Goal: Task Accomplishment & Management: Complete application form

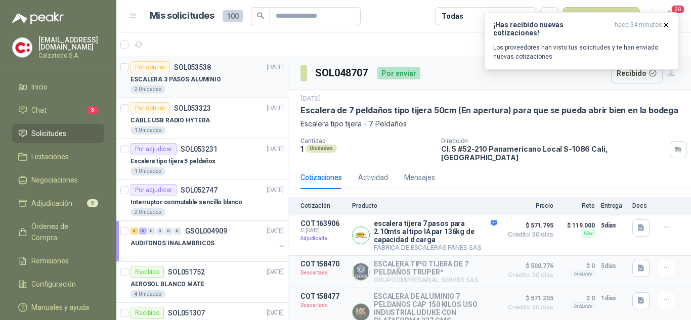
click at [196, 76] on p "ESCALERA 3 PASOS ALUMINIO" at bounding box center [175, 80] width 90 height 10
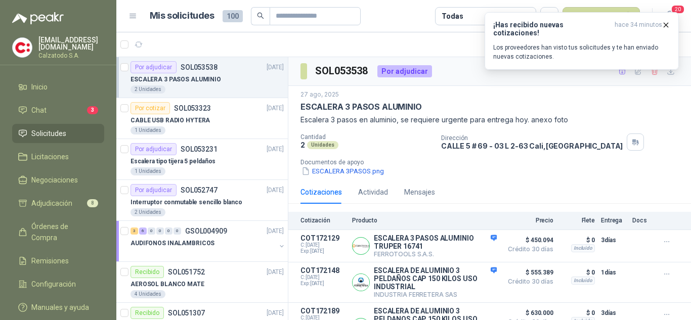
click at [200, 72] on div "Por adjudicar SOL053538" at bounding box center [173, 67] width 87 height 12
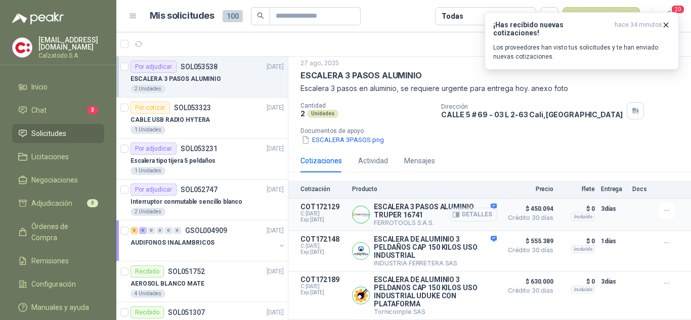
click at [470, 208] on button "Detalles" at bounding box center [473, 215] width 48 height 14
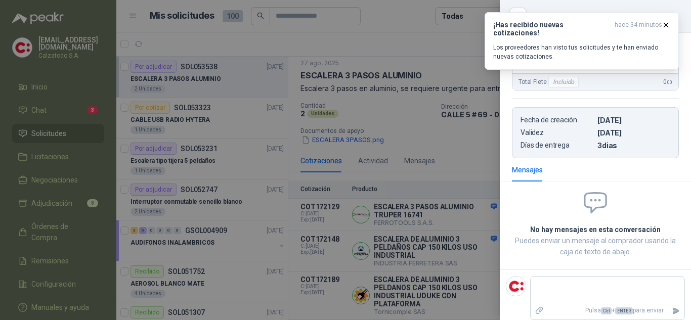
scroll to position [220, 0]
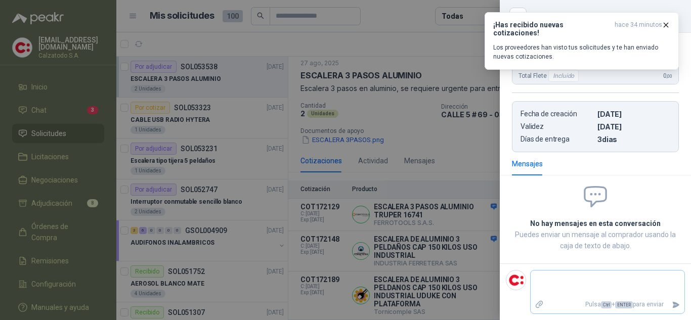
click at [546, 281] on textarea at bounding box center [607, 283] width 154 height 23
type textarea "*"
type textarea "**"
type textarea "***"
type textarea "****"
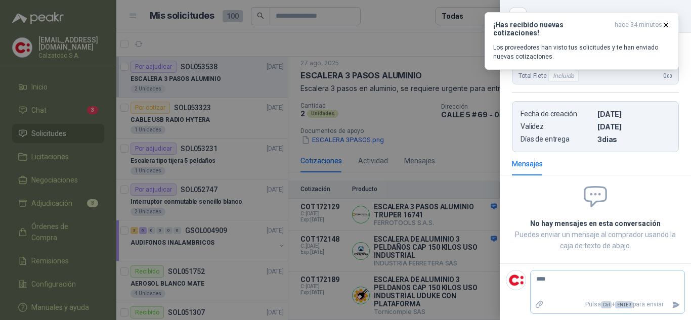
type textarea "****"
type textarea "******"
type textarea "*******"
type textarea "******"
type textarea "****"
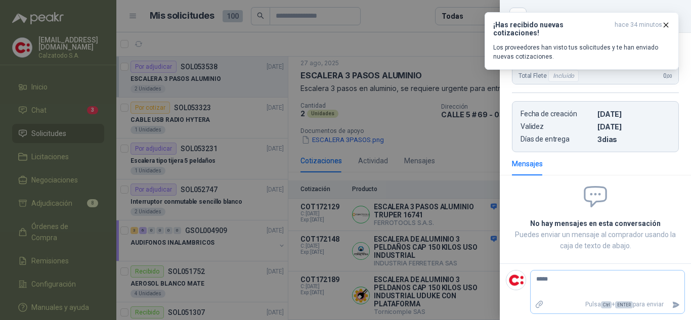
type textarea "****"
type textarea "***"
type textarea "**"
type textarea "*"
type textarea "**"
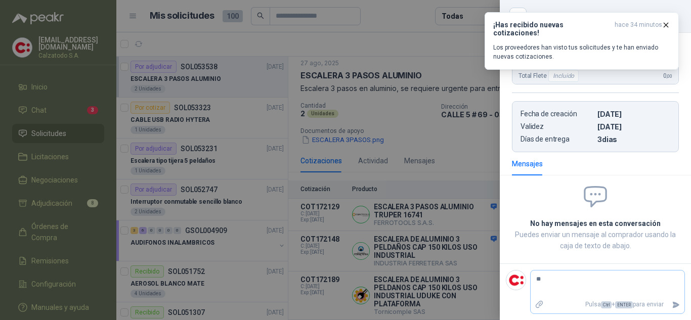
type textarea "***"
type textarea "****"
type textarea "******"
type textarea "*******"
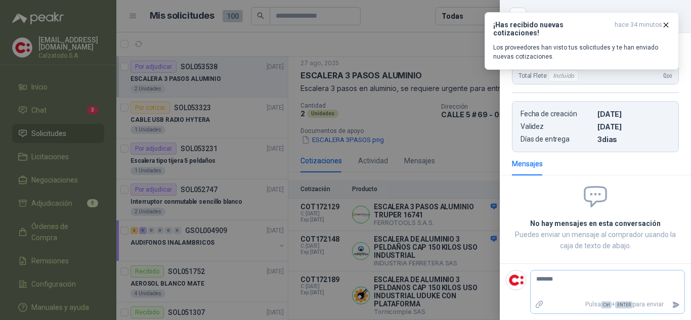
type textarea "********"
type textarea "*********"
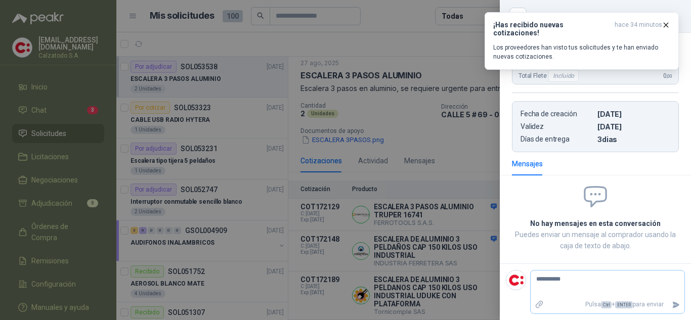
type textarea "**********"
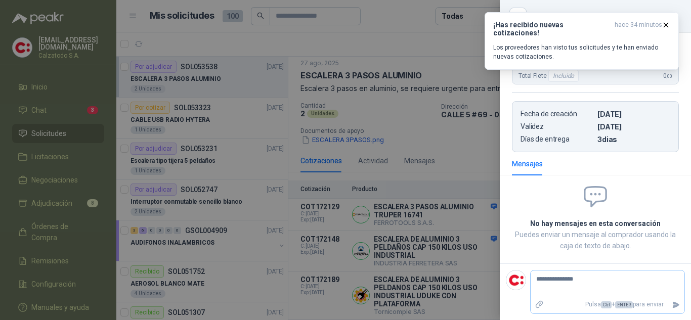
type textarea "**********"
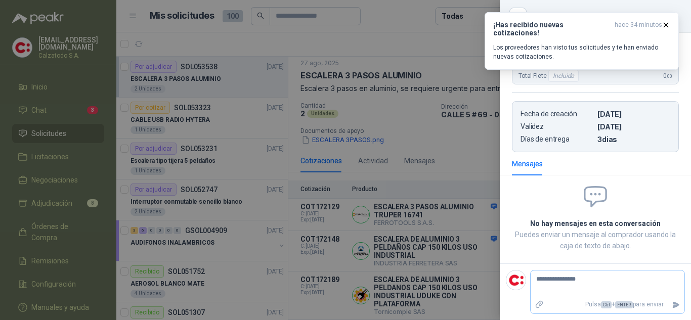
type textarea "**********"
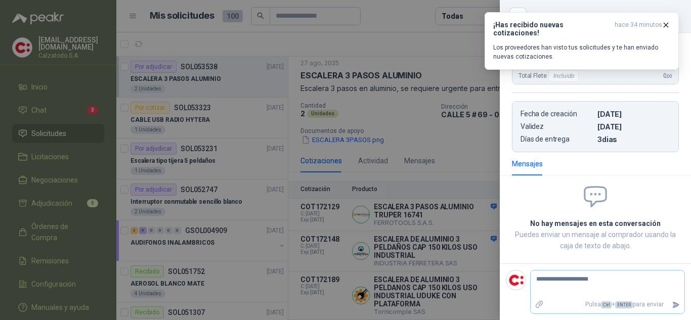
type textarea "**********"
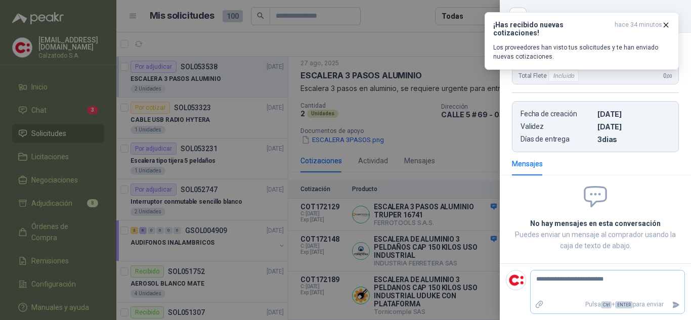
type textarea "**********"
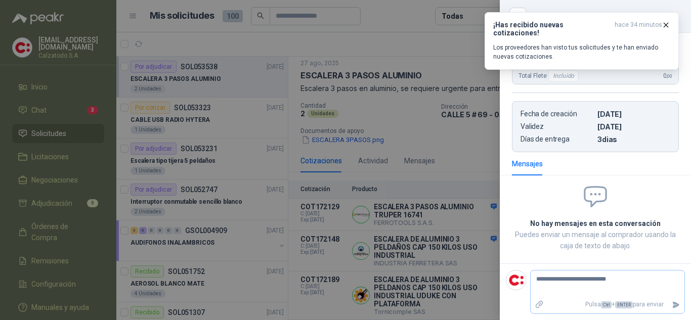
type textarea "**********"
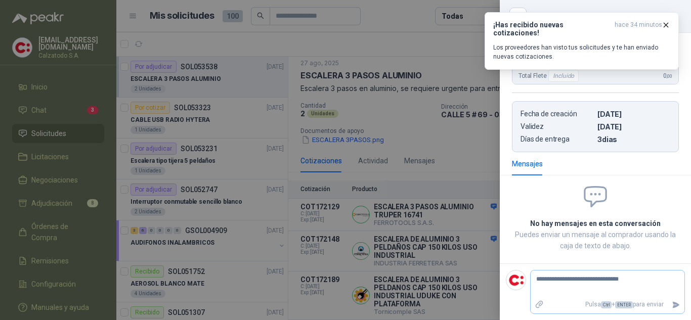
type textarea "**********"
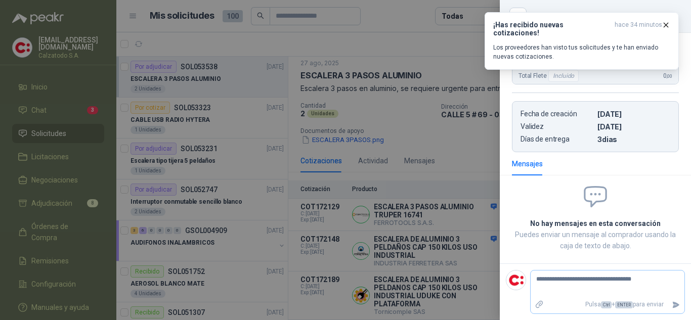
type textarea "**********"
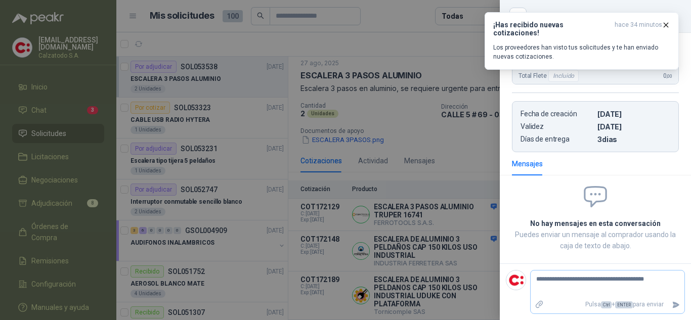
type textarea "**********"
click at [671, 303] on icon "Enviar" at bounding box center [675, 305] width 9 height 9
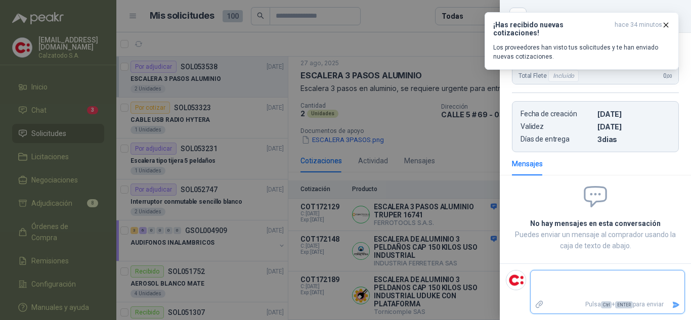
scroll to position [186, 0]
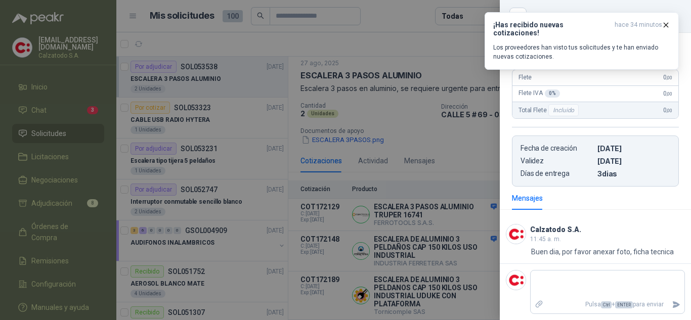
click at [440, 241] on div at bounding box center [345, 160] width 691 height 320
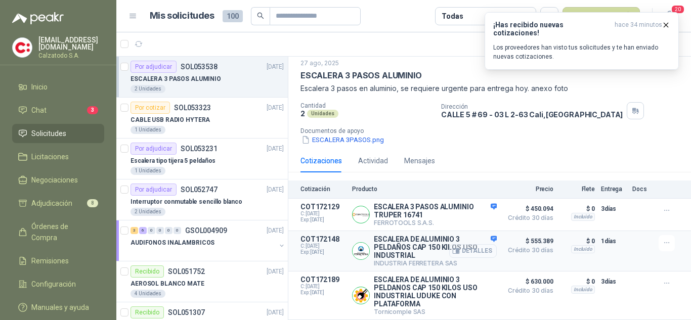
click at [472, 248] on button "Detalles" at bounding box center [473, 251] width 48 height 14
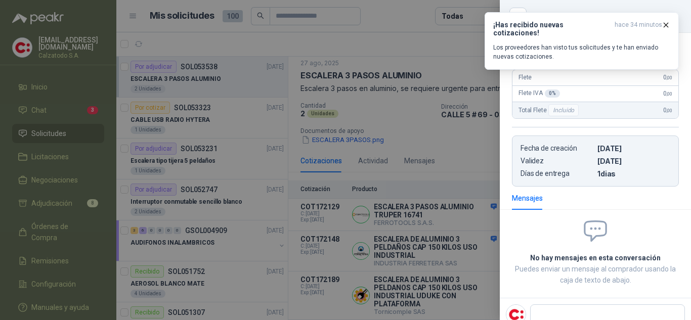
scroll to position [0, 0]
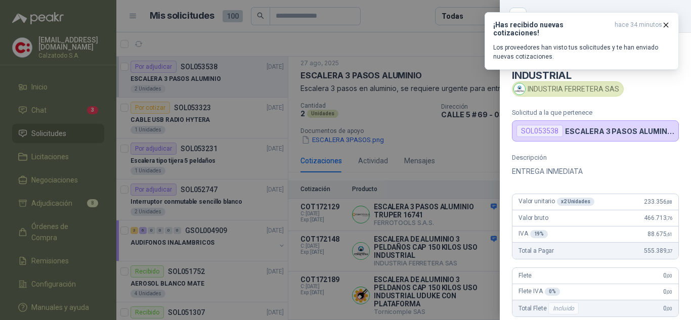
click at [449, 172] on div at bounding box center [345, 160] width 691 height 320
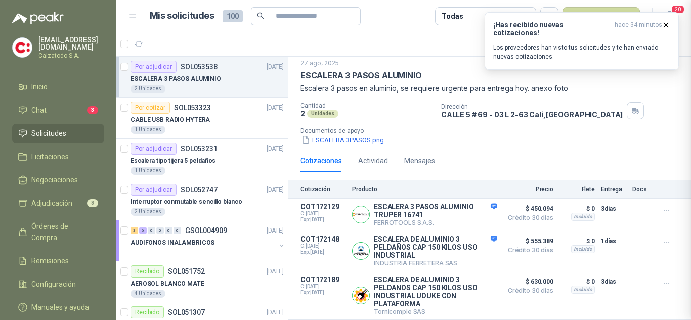
scroll to position [233, 0]
click at [461, 294] on button "Detalles" at bounding box center [473, 296] width 48 height 14
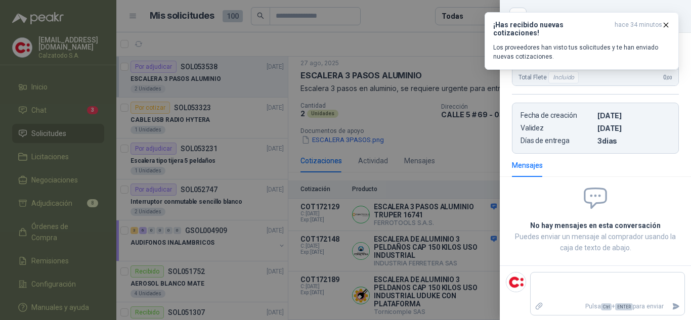
scroll to position [213, 0]
click at [461, 152] on div at bounding box center [345, 160] width 691 height 320
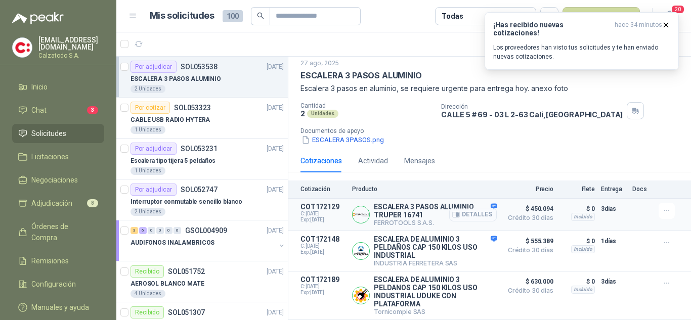
click at [466, 210] on button "Detalles" at bounding box center [473, 215] width 48 height 14
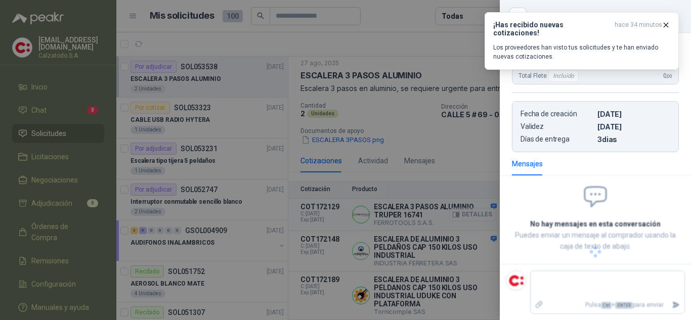
scroll to position [186, 0]
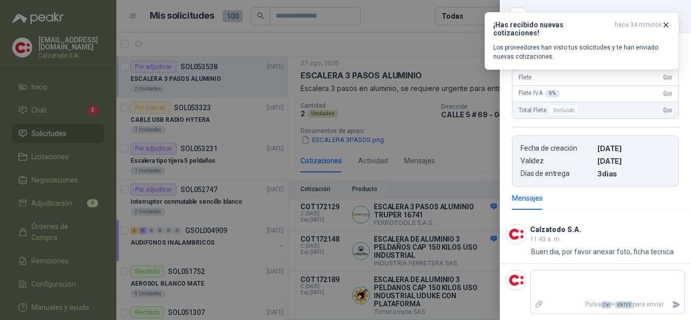
click at [457, 143] on div at bounding box center [345, 160] width 691 height 320
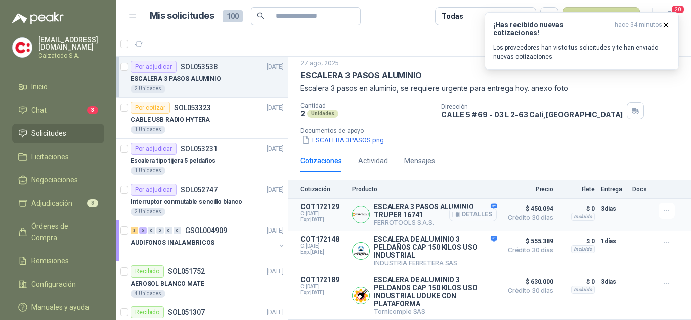
click at [466, 210] on button "Detalles" at bounding box center [473, 215] width 48 height 14
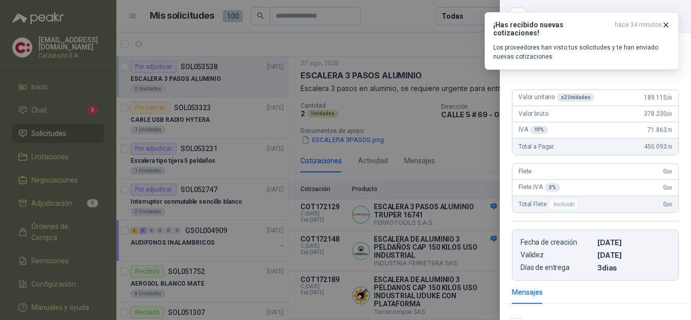
scroll to position [0, 0]
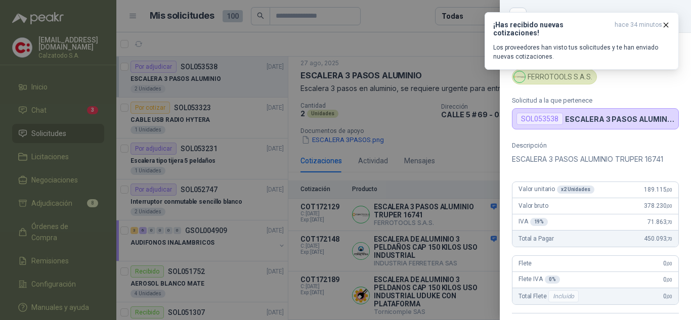
click at [486, 160] on div at bounding box center [345, 160] width 691 height 320
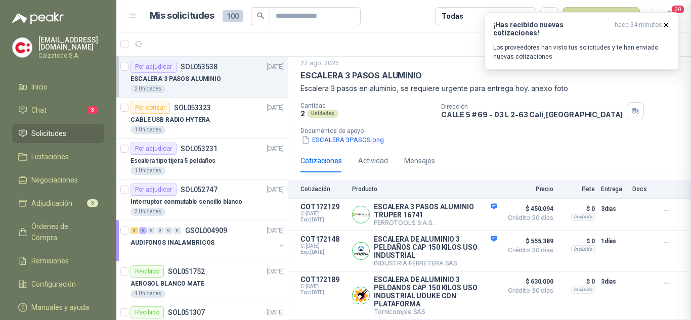
scroll to position [186, 0]
click at [486, 203] on div "Detalles" at bounding box center [473, 215] width 48 height 24
click at [443, 141] on div "[DATE] ESCALERA 3 PASOS ALUMINIO Escalera 3 pasos en aluminio, se requiere urge…" at bounding box center [489, 102] width 402 height 95
click at [167, 108] on div "Por cotizar" at bounding box center [149, 108] width 39 height 12
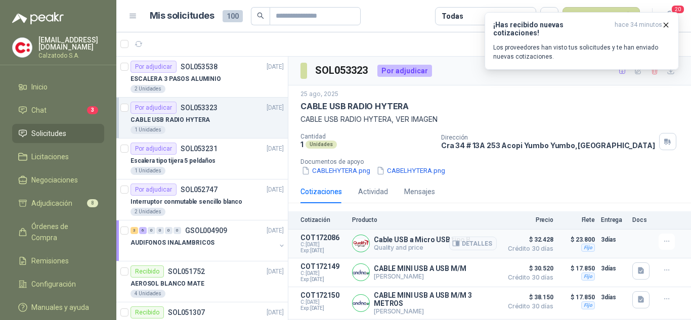
scroll to position [2, 0]
click at [476, 240] on button "Detalles" at bounding box center [473, 244] width 48 height 14
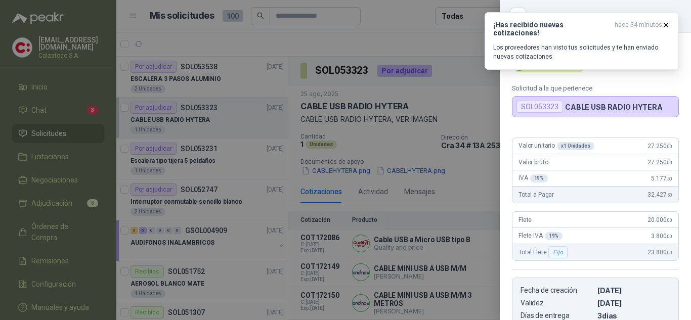
scroll to position [142, 0]
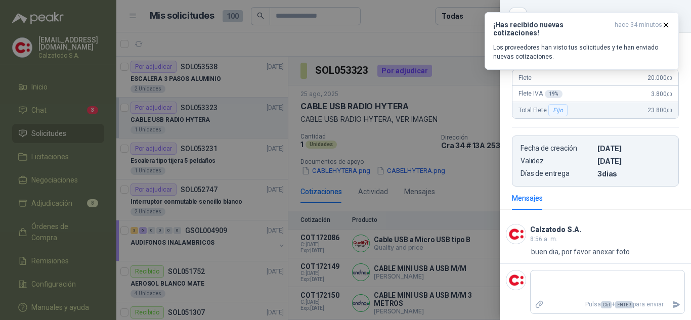
click at [429, 193] on div at bounding box center [345, 160] width 691 height 320
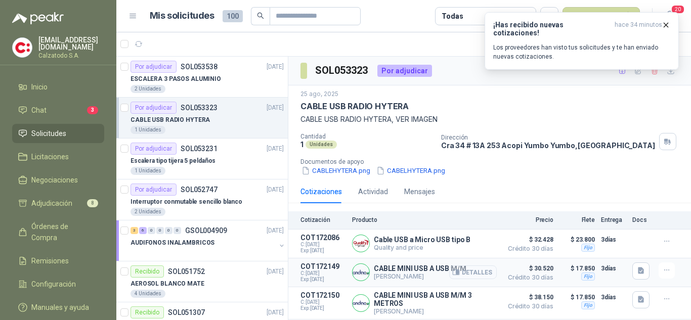
click at [478, 271] on button "Detalles" at bounding box center [473, 272] width 48 height 14
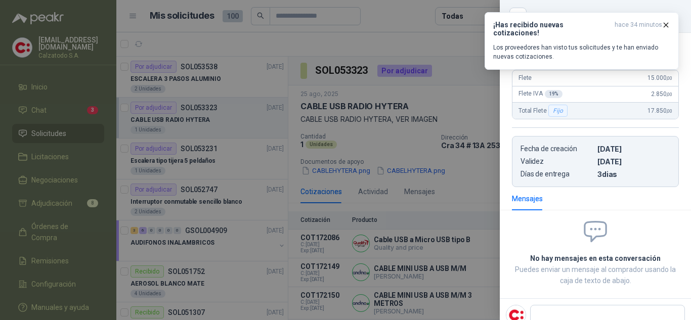
scroll to position [0, 0]
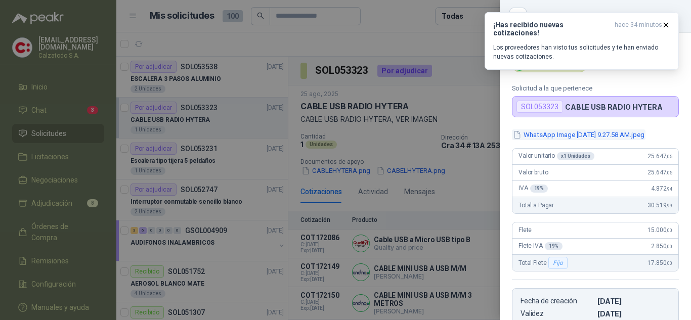
click at [545, 133] on button "WhatsApp Image [DATE] 9.27.58 AM.jpeg" at bounding box center [578, 134] width 133 height 11
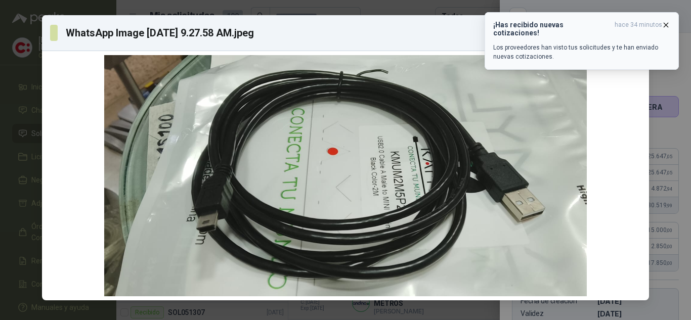
click at [668, 26] on icon "button" at bounding box center [665, 25] width 9 height 9
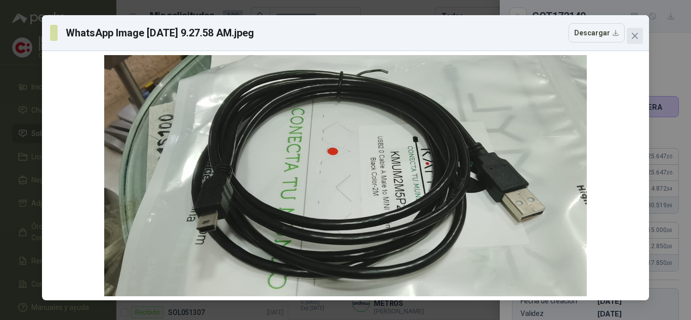
click at [636, 38] on icon "close" at bounding box center [634, 36] width 6 height 6
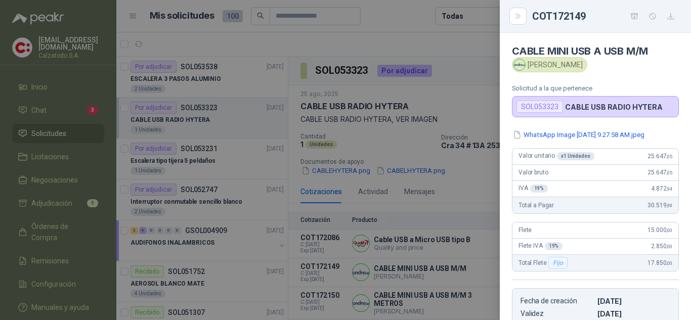
click at [457, 185] on div at bounding box center [345, 160] width 691 height 320
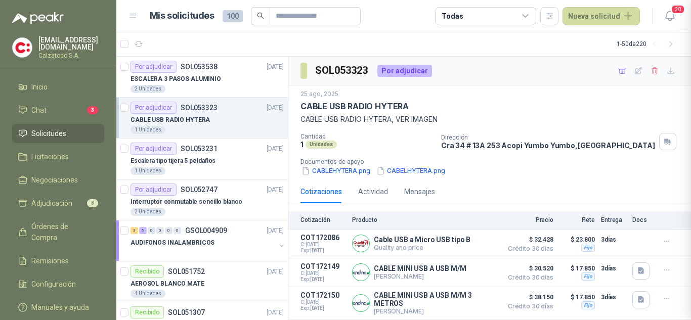
scroll to position [187, 0]
click at [470, 239] on button "Detalles" at bounding box center [473, 244] width 48 height 14
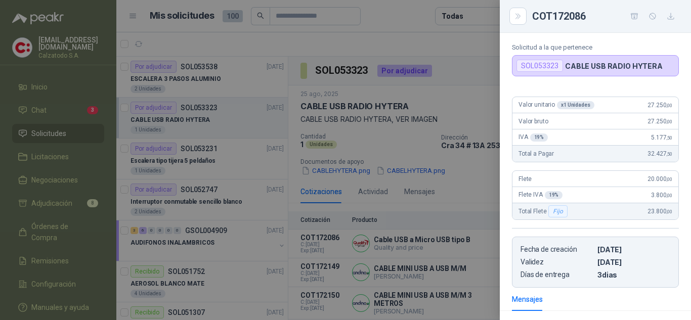
scroll to position [0, 0]
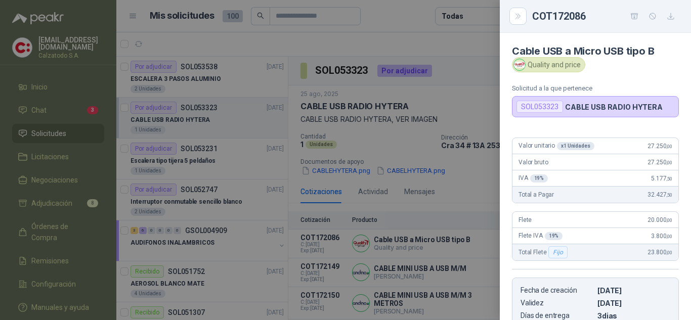
click at [481, 176] on div at bounding box center [345, 160] width 691 height 320
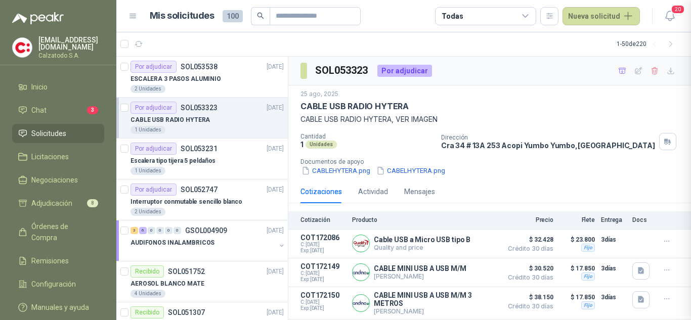
scroll to position [142, 0]
click at [455, 274] on button "Detalles" at bounding box center [473, 272] width 48 height 14
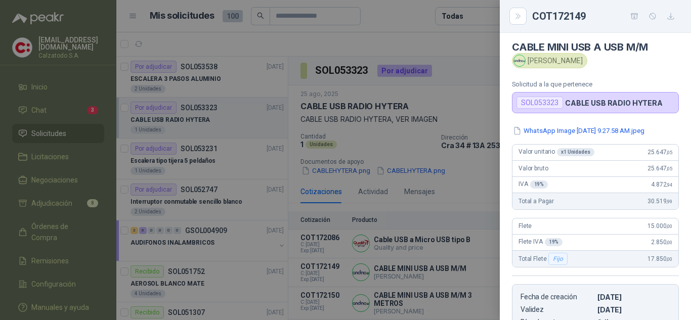
scroll to position [0, 0]
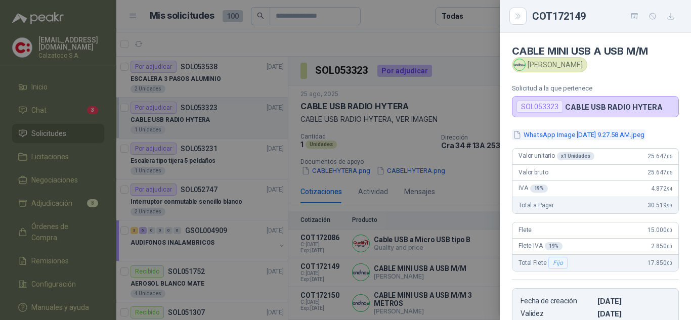
click at [587, 134] on button "WhatsApp Image [DATE] 9.27.58 AM.jpeg" at bounding box center [578, 134] width 133 height 11
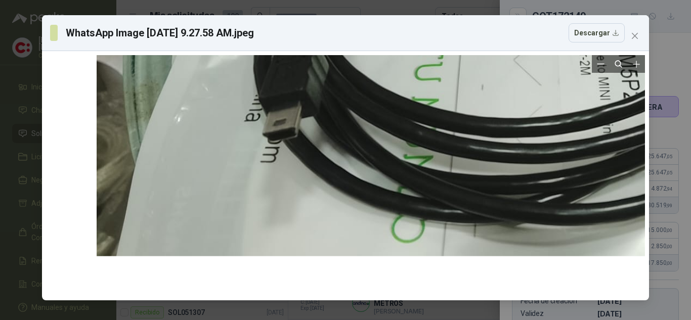
drag, startPoint x: 219, startPoint y: 250, endPoint x: 403, endPoint y: 141, distance: 214.2
click at [403, 141] on div at bounding box center [531, 39] width 868 height 434
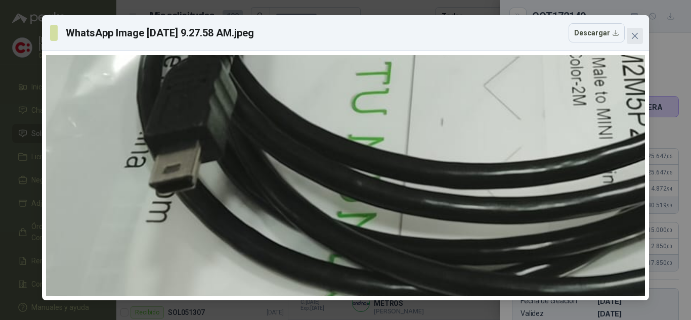
click at [634, 39] on icon "close" at bounding box center [634, 36] width 8 height 8
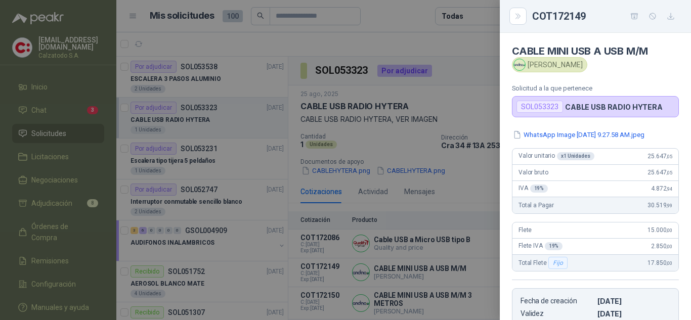
click at [457, 181] on div at bounding box center [345, 160] width 691 height 320
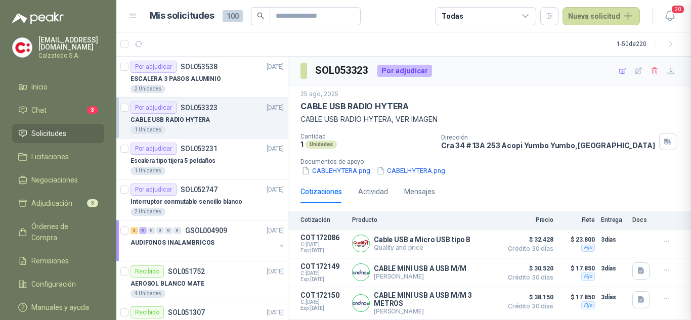
scroll to position [187, 0]
click at [464, 300] on button "Detalles" at bounding box center [473, 303] width 48 height 14
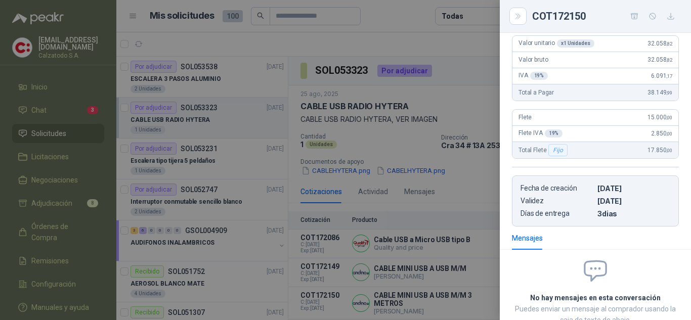
scroll to position [0, 0]
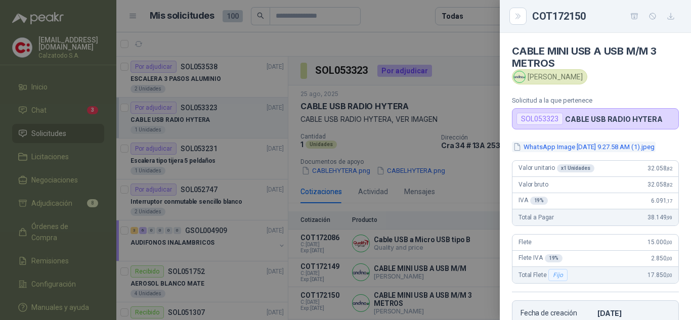
click at [555, 147] on button "WhatsApp Image [DATE] 9.27.58 AM (1).jpeg" at bounding box center [584, 147] width 144 height 11
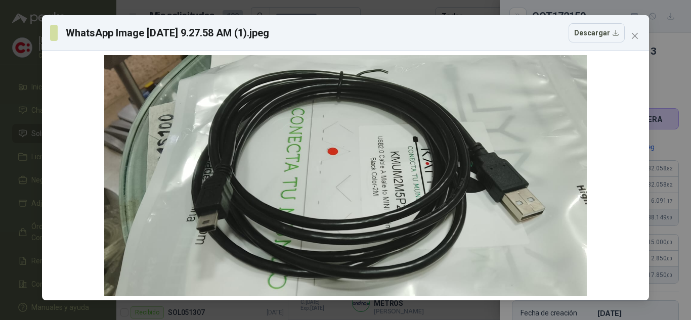
click at [629, 43] on button "Close" at bounding box center [634, 36] width 16 height 16
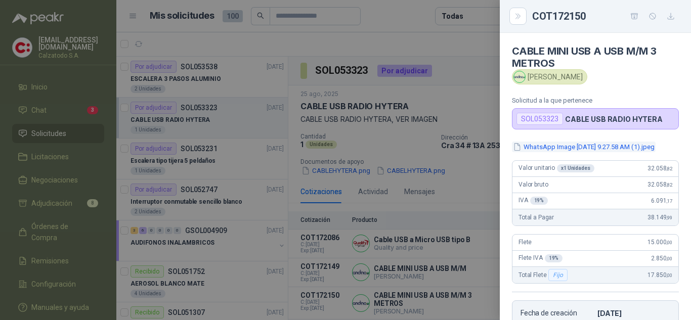
click at [608, 148] on button "WhatsApp Image [DATE] 9.27.58 AM (1).jpeg" at bounding box center [584, 147] width 144 height 11
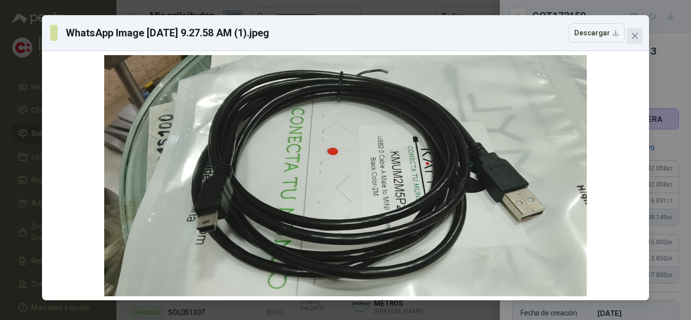
click at [637, 37] on icon "close" at bounding box center [634, 36] width 8 height 8
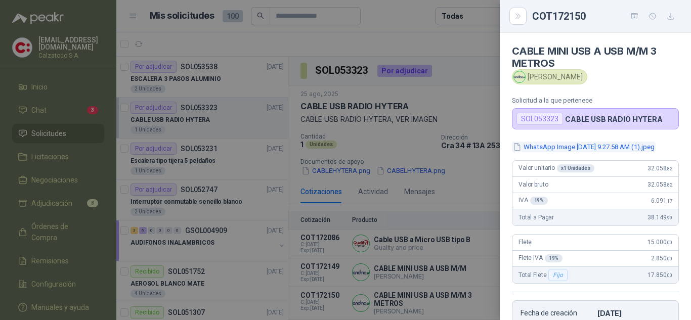
click at [609, 151] on button "WhatsApp Image [DATE] 9.27.58 AM (1).jpeg" at bounding box center [584, 147] width 144 height 11
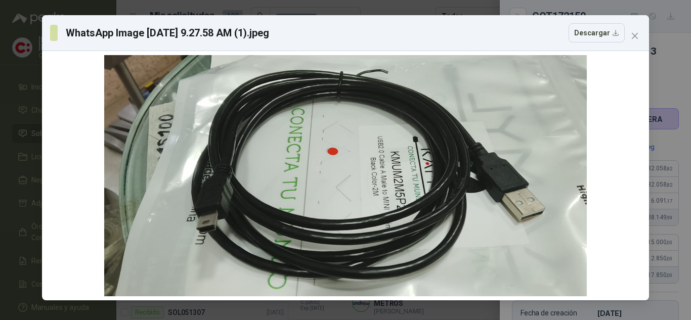
click at [634, 48] on div "WhatsApp Image [DATE] 9.27.58 AM (1).jpeg Descargar" at bounding box center [345, 33] width 607 height 36
click at [631, 36] on icon "close" at bounding box center [634, 36] width 8 height 8
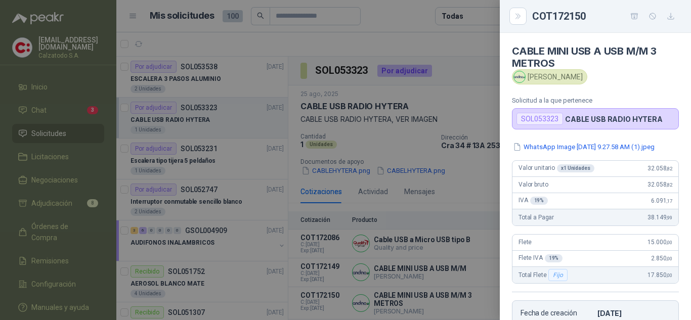
click at [458, 212] on div at bounding box center [345, 160] width 691 height 320
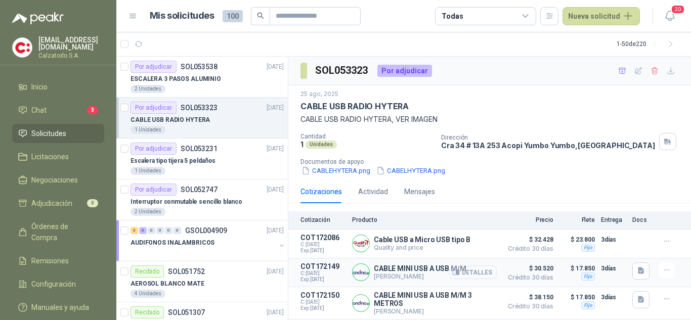
click at [467, 269] on button "Detalles" at bounding box center [473, 272] width 48 height 14
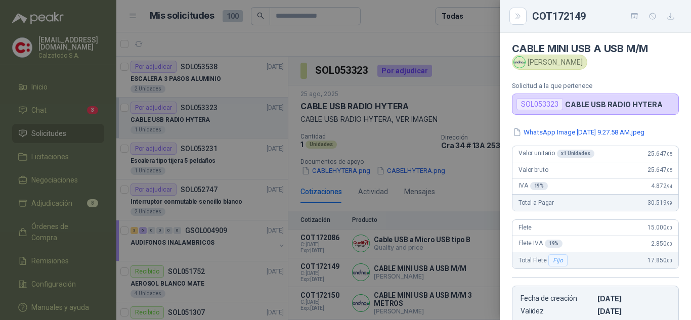
scroll to position [0, 0]
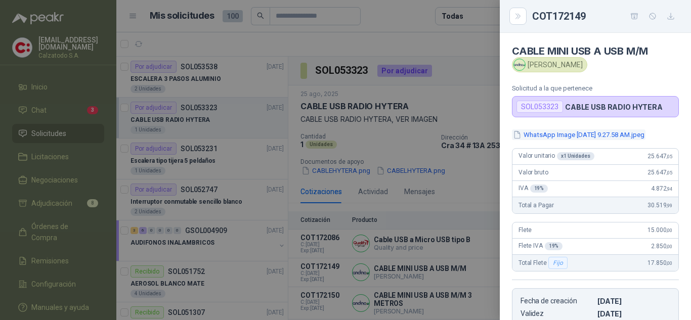
click at [551, 136] on button "WhatsApp Image [DATE] 9.27.58 AM.jpeg" at bounding box center [578, 134] width 133 height 11
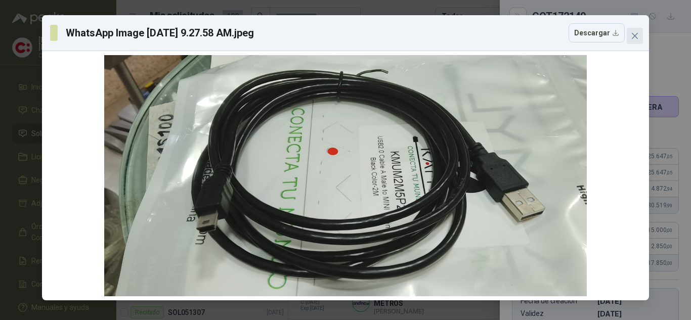
click at [634, 36] on icon "close" at bounding box center [634, 36] width 6 height 6
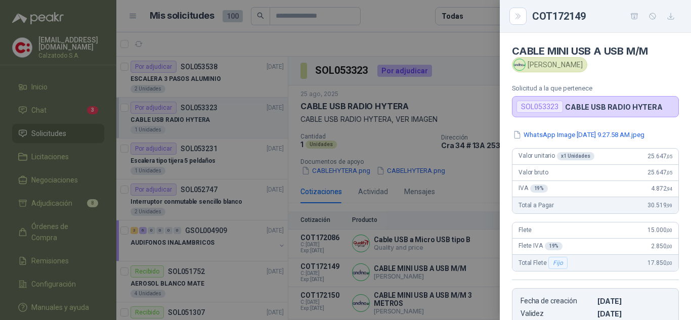
click at [465, 204] on div at bounding box center [345, 160] width 691 height 320
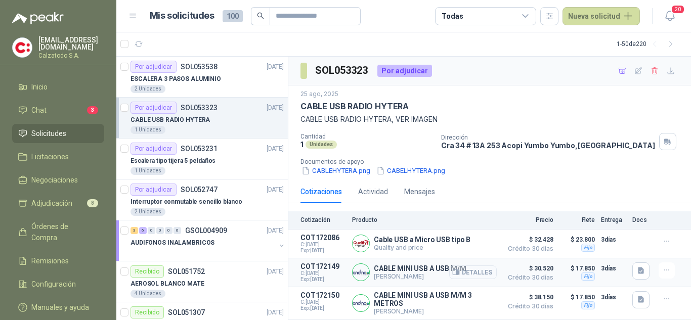
click at [463, 268] on button "Detalles" at bounding box center [473, 272] width 48 height 14
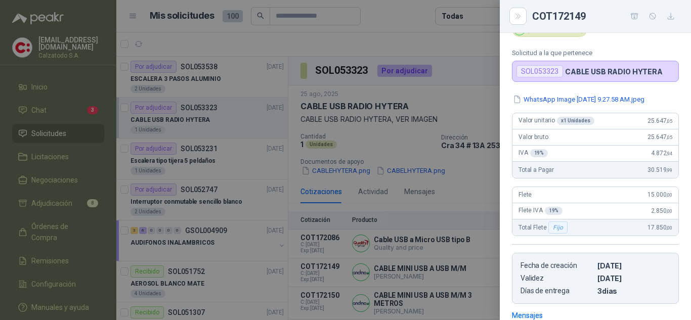
click at [467, 267] on div at bounding box center [345, 160] width 691 height 320
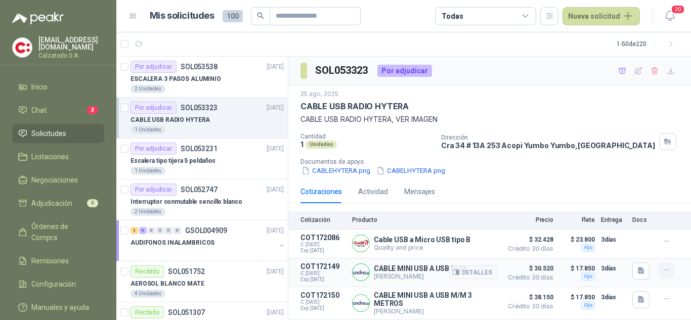
click at [662, 270] on icon "button" at bounding box center [666, 270] width 9 height 9
click at [621, 227] on button "Añadir" at bounding box center [646, 229] width 81 height 16
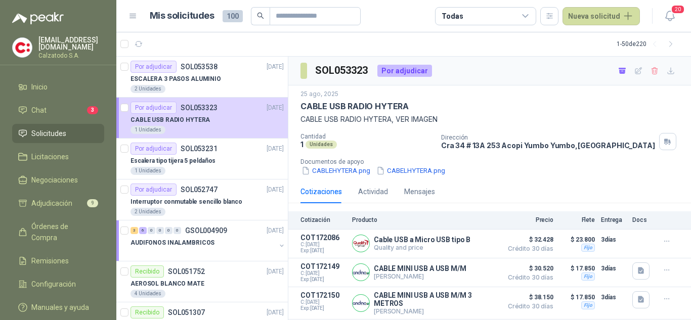
click at [519, 181] on div "Cotizaciones Actividad Mensajes" at bounding box center [489, 191] width 378 height 23
click at [159, 78] on p "ESCALERA 3 PASOS ALUMINIO" at bounding box center [175, 79] width 90 height 10
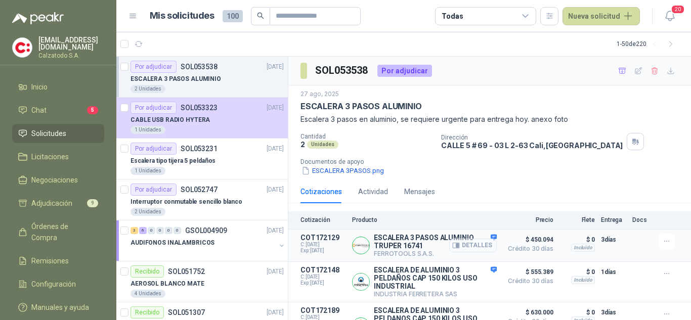
scroll to position [35, 0]
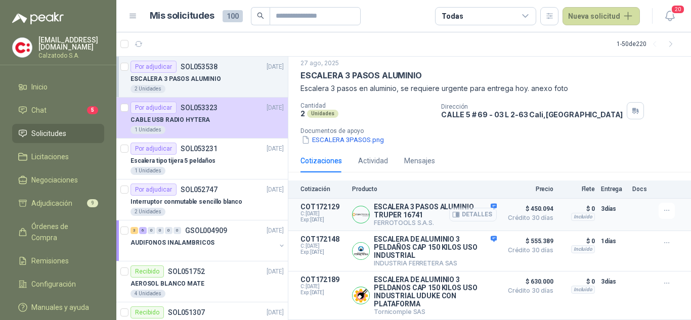
click at [462, 212] on button "Detalles" at bounding box center [473, 215] width 48 height 14
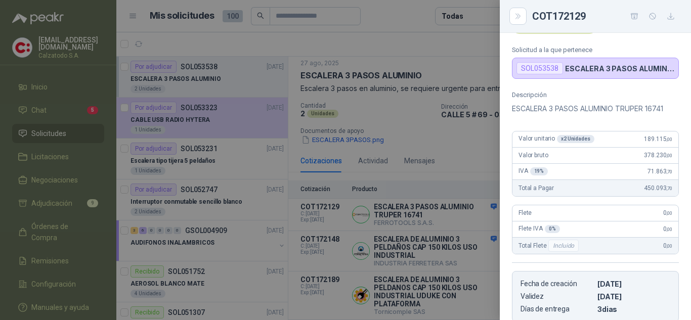
scroll to position [0, 0]
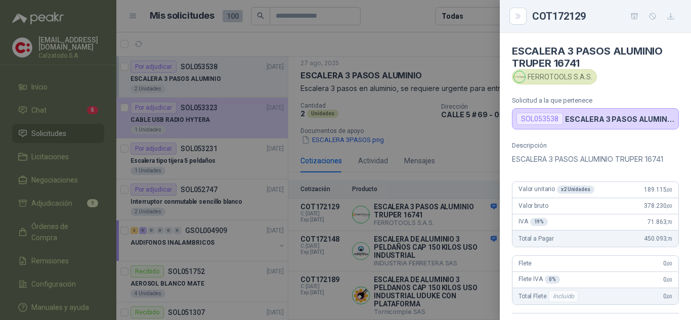
click at [434, 159] on div at bounding box center [345, 160] width 691 height 320
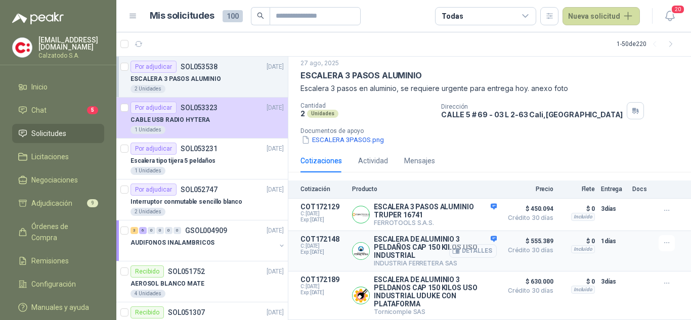
click at [453, 251] on button "Detalles" at bounding box center [473, 251] width 48 height 14
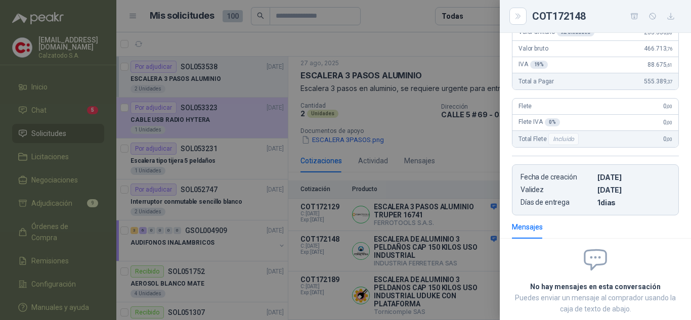
scroll to position [0, 0]
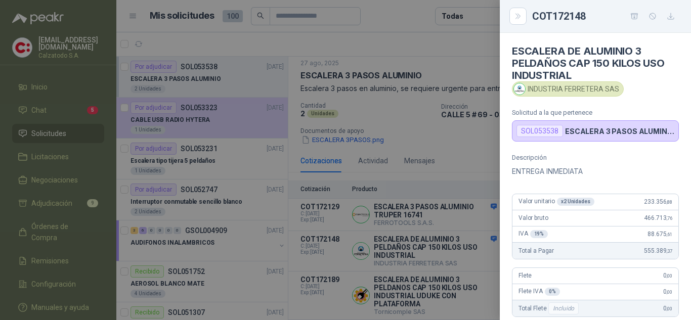
click at [446, 149] on div at bounding box center [345, 160] width 691 height 320
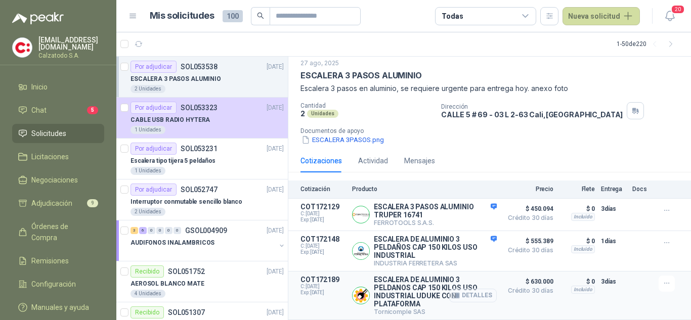
click at [461, 296] on button "Detalles" at bounding box center [473, 296] width 48 height 14
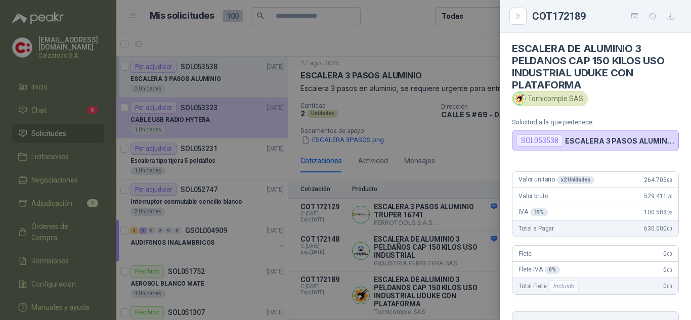
scroll to position [0, 0]
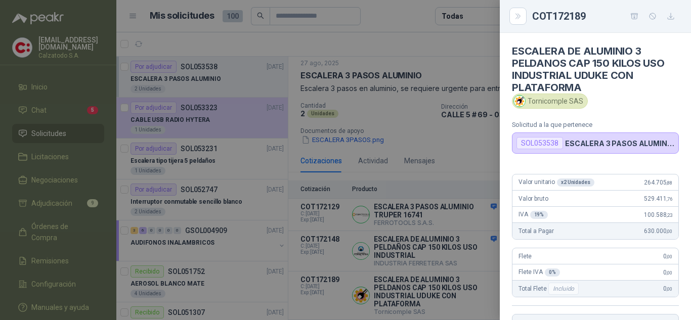
click at [424, 156] on div at bounding box center [345, 160] width 691 height 320
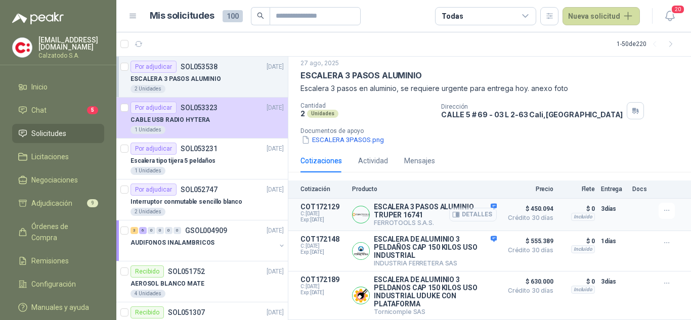
click at [473, 210] on button "Detalles" at bounding box center [473, 215] width 48 height 14
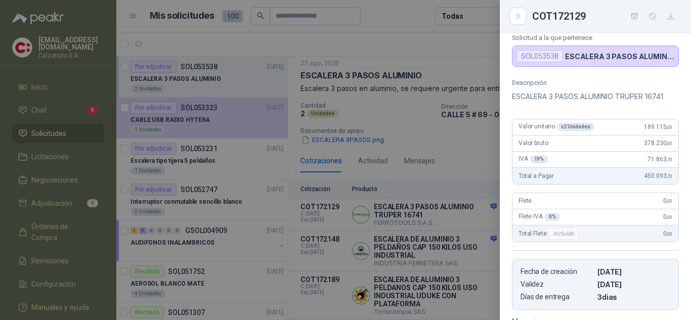
scroll to position [0, 0]
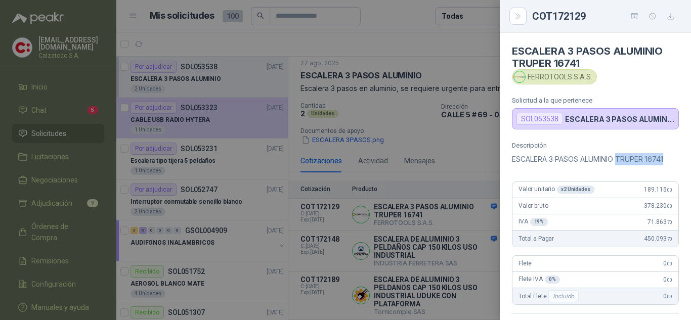
drag, startPoint x: 619, startPoint y: 159, endPoint x: 667, endPoint y: 159, distance: 48.5
click at [667, 159] on p "ESCALERA 3 PASOS ALUMINIO TRUPER 16741" at bounding box center [595, 159] width 167 height 12
copy p "TRUPER 16741"
click at [460, 140] on div at bounding box center [345, 160] width 691 height 320
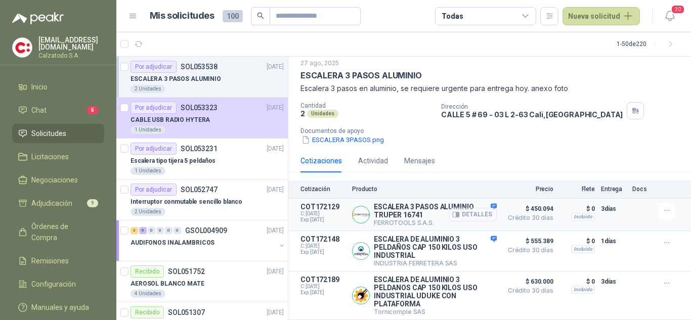
click at [463, 208] on button "Detalles" at bounding box center [473, 215] width 48 height 14
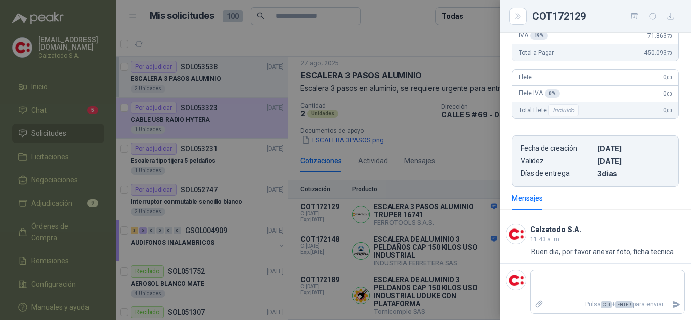
scroll to position [34, 0]
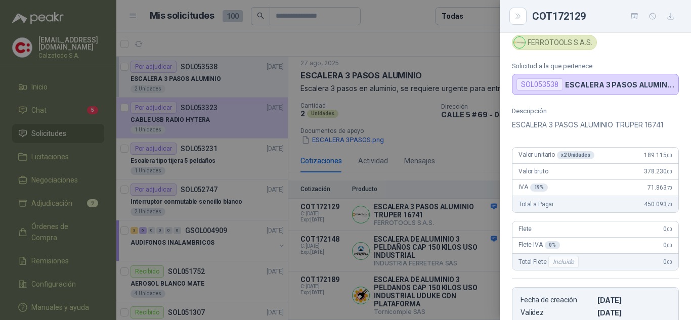
click at [448, 167] on div at bounding box center [345, 160] width 691 height 320
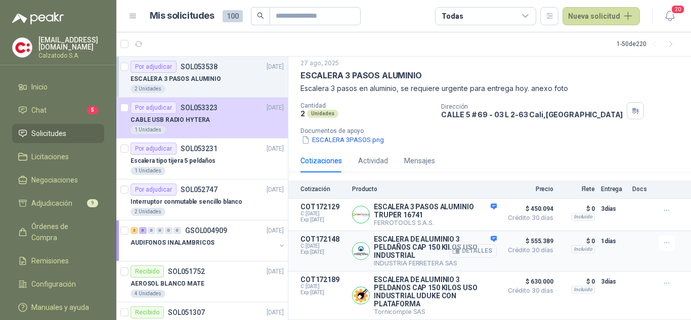
click at [464, 249] on button "Detalles" at bounding box center [473, 251] width 48 height 14
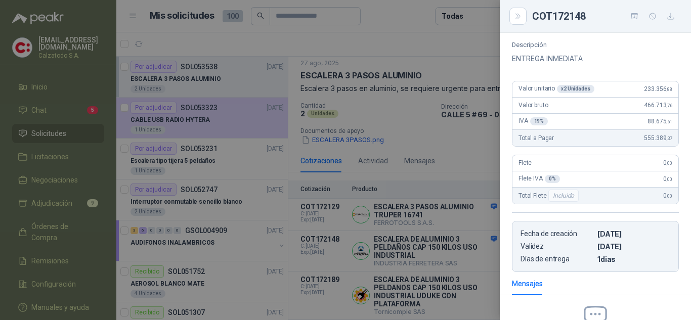
scroll to position [51, 0]
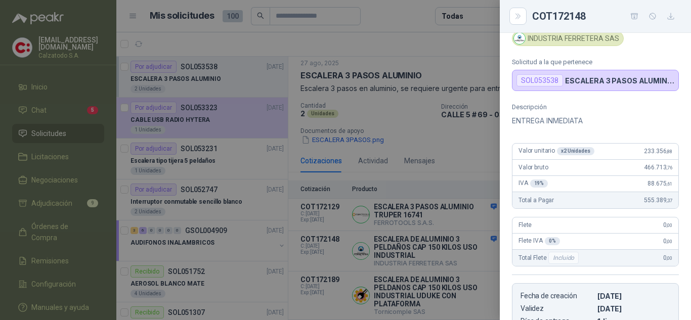
click at [443, 151] on div at bounding box center [345, 160] width 691 height 320
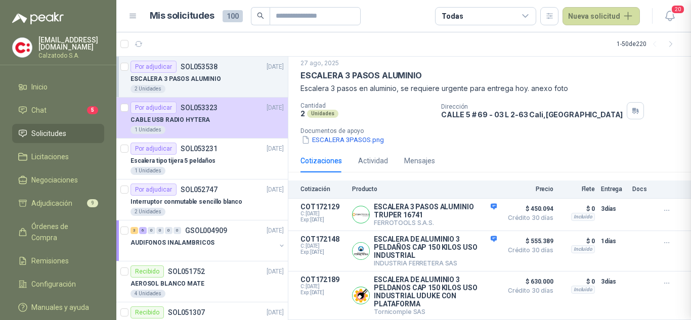
scroll to position [233, 0]
click at [465, 291] on button "Detalles" at bounding box center [473, 296] width 48 height 14
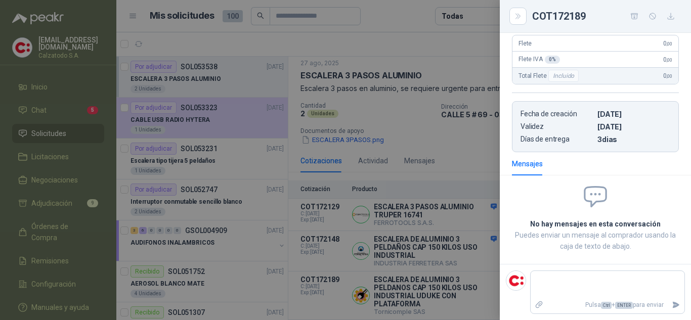
scroll to position [213, 0]
click at [469, 274] on div at bounding box center [345, 160] width 691 height 320
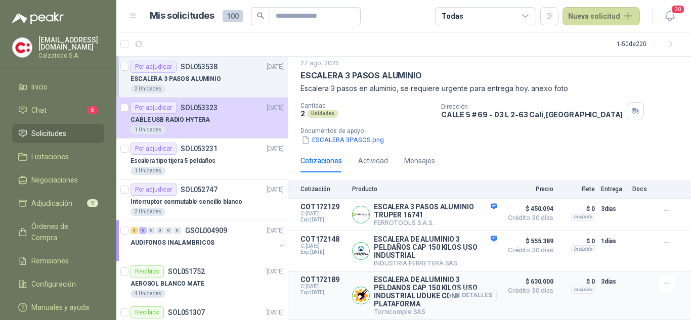
click at [468, 291] on button "Detalles" at bounding box center [473, 296] width 48 height 14
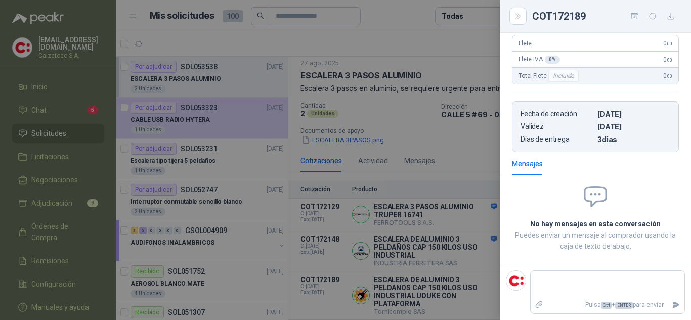
scroll to position [11, 0]
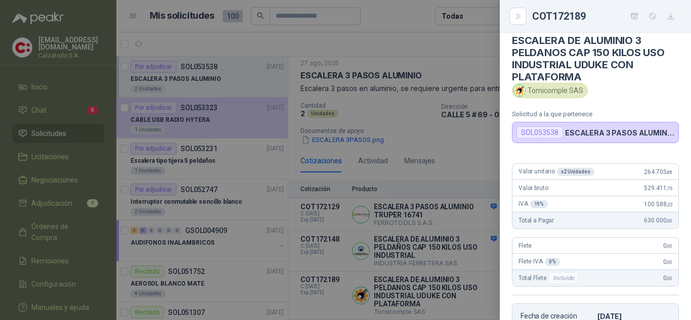
click at [476, 162] on div at bounding box center [345, 160] width 691 height 320
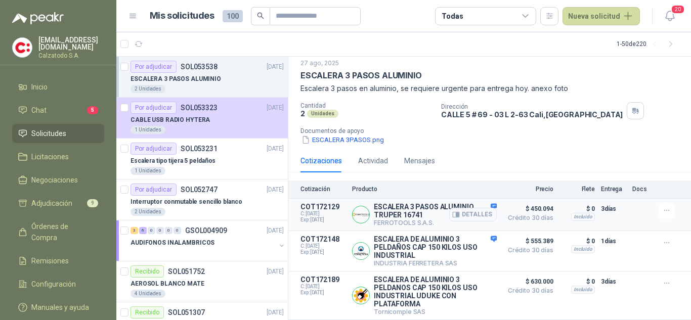
click at [538, 208] on span "$ 450.094" at bounding box center [528, 209] width 51 height 12
click at [462, 209] on button "Detalles" at bounding box center [473, 215] width 48 height 14
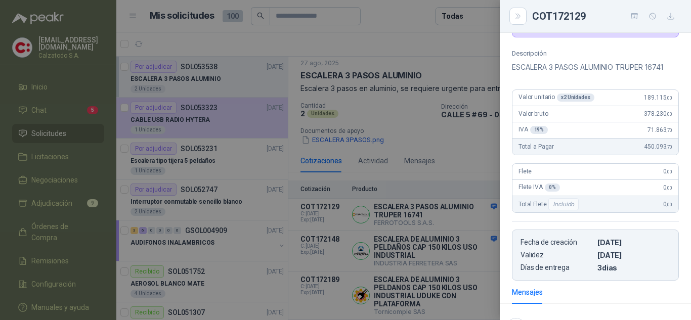
scroll to position [0, 0]
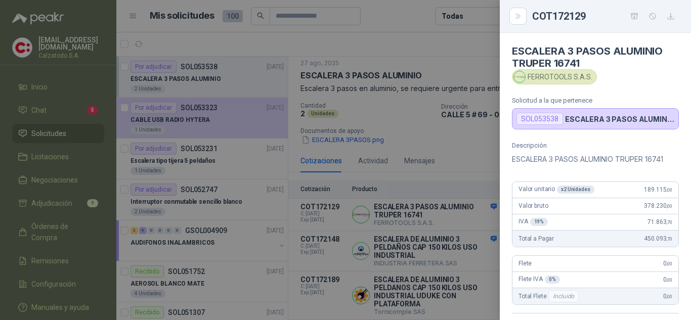
click at [475, 168] on div at bounding box center [345, 160] width 691 height 320
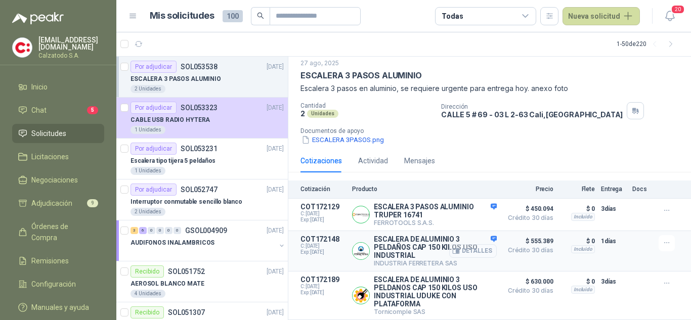
click at [457, 251] on button "Detalles" at bounding box center [473, 251] width 48 height 14
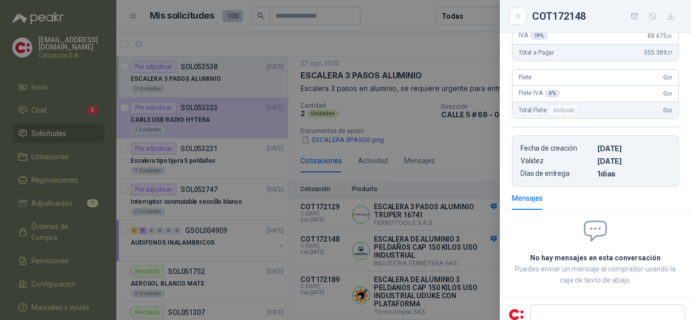
scroll to position [0, 0]
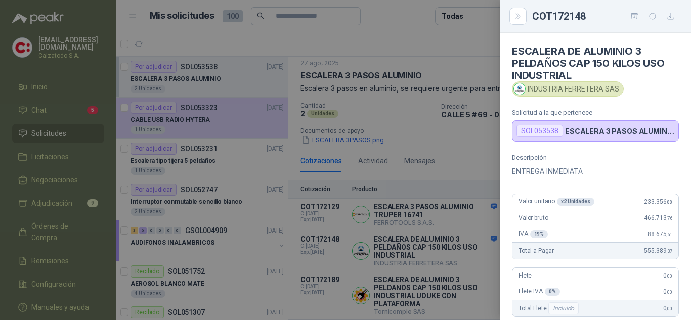
click at [447, 164] on div at bounding box center [345, 160] width 691 height 320
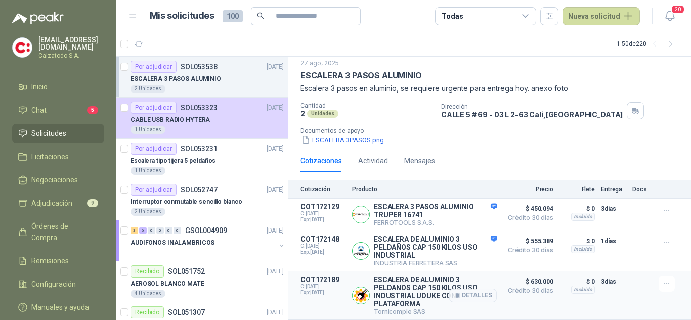
click at [459, 286] on div "Detalles" at bounding box center [473, 296] width 48 height 40
click at [470, 305] on div "Detalles" at bounding box center [473, 296] width 48 height 40
click at [472, 296] on button "Detalles" at bounding box center [473, 296] width 48 height 14
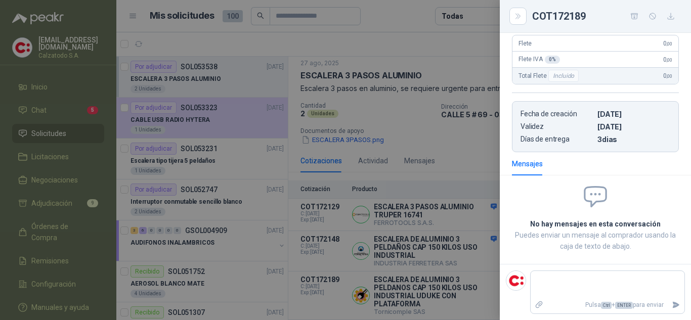
scroll to position [11, 0]
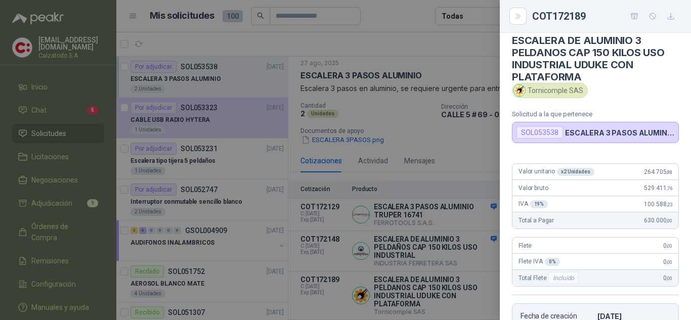
click at [466, 134] on div at bounding box center [345, 160] width 691 height 320
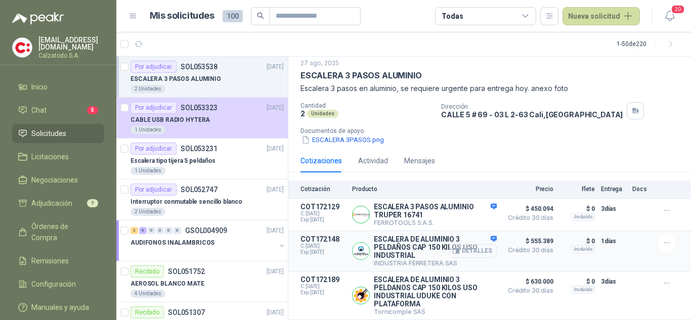
click at [466, 249] on button "Detalles" at bounding box center [473, 251] width 48 height 14
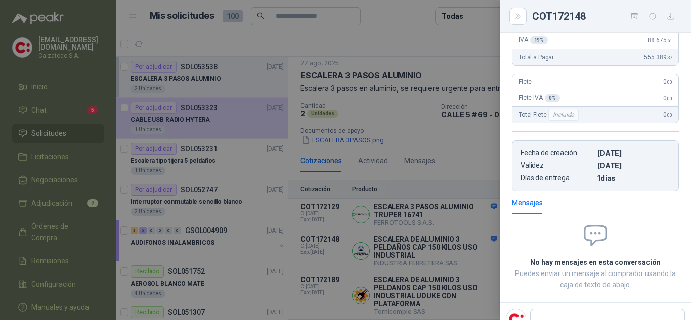
scroll to position [202, 0]
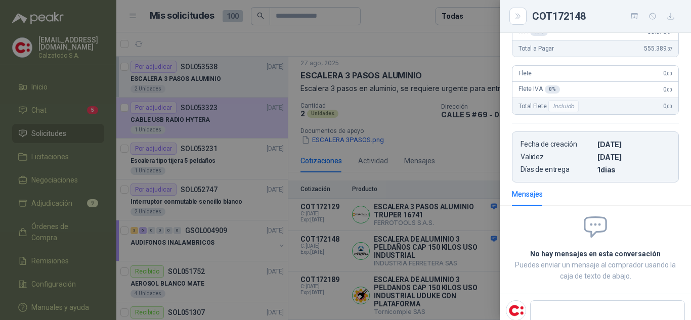
click at [460, 134] on div at bounding box center [345, 160] width 691 height 320
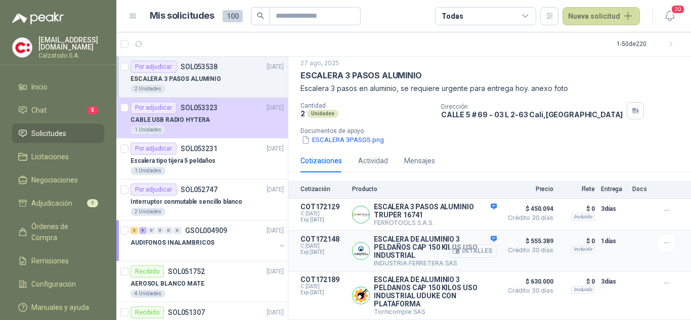
click at [473, 245] on button "Detalles" at bounding box center [473, 251] width 48 height 14
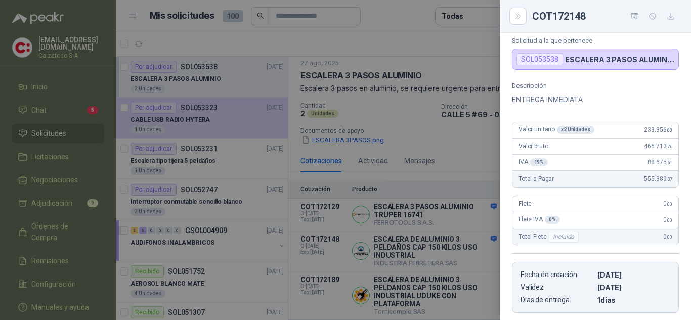
scroll to position [0, 0]
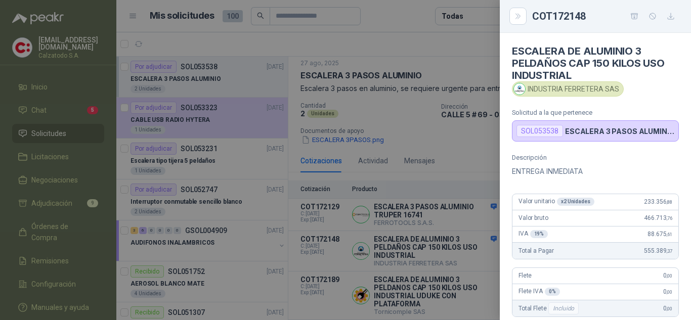
click at [473, 144] on div at bounding box center [345, 160] width 691 height 320
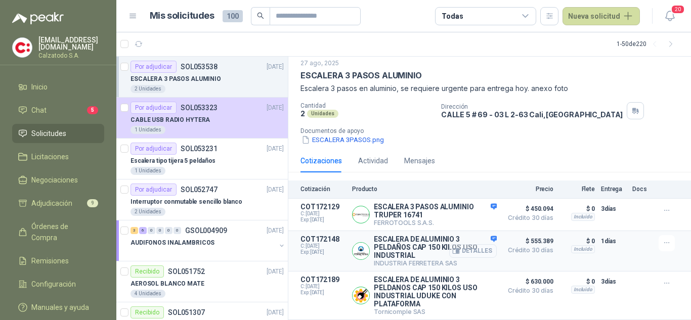
click at [476, 247] on button "Detalles" at bounding box center [473, 251] width 48 height 14
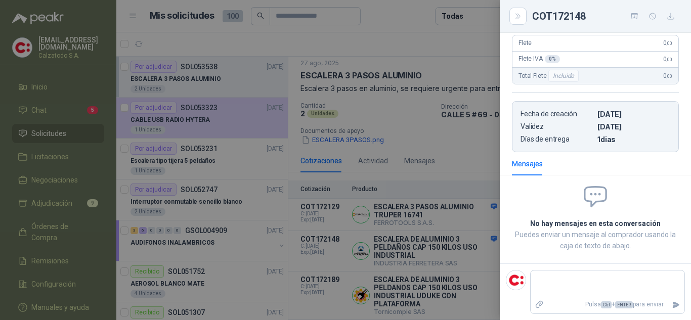
click at [463, 142] on div at bounding box center [345, 160] width 691 height 320
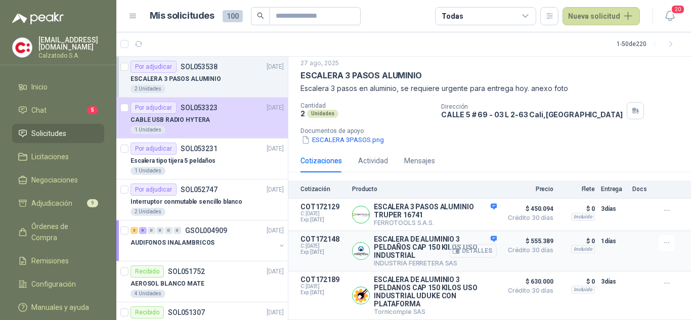
click at [472, 249] on button "Detalles" at bounding box center [473, 251] width 48 height 14
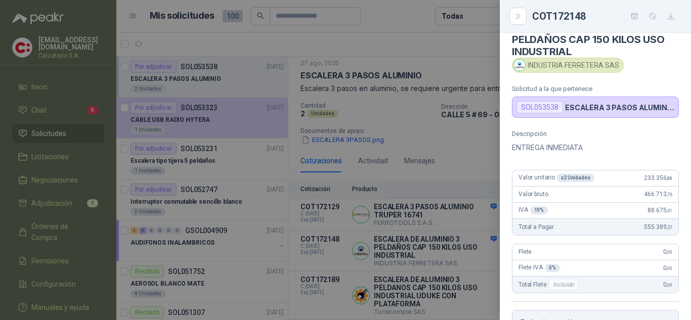
scroll to position [0, 0]
